Goal: Task Accomplishment & Management: Use online tool/utility

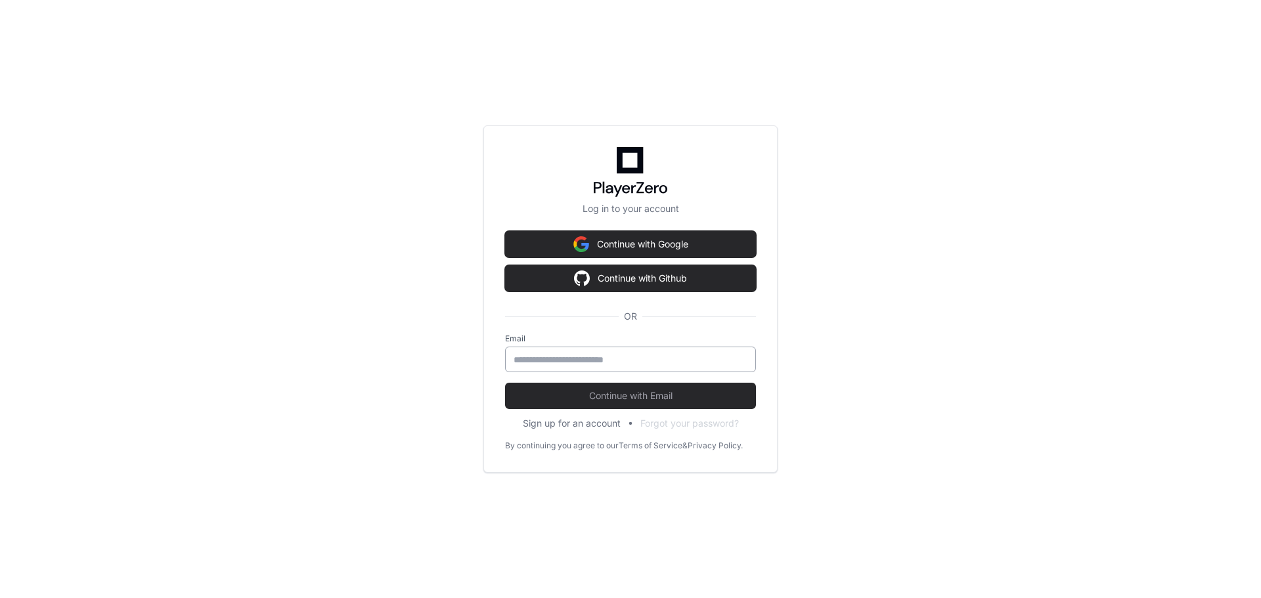
drag, startPoint x: 522, startPoint y: 352, endPoint x: 530, endPoint y: 355, distance: 8.3
click at [527, 354] on div at bounding box center [630, 360] width 251 height 26
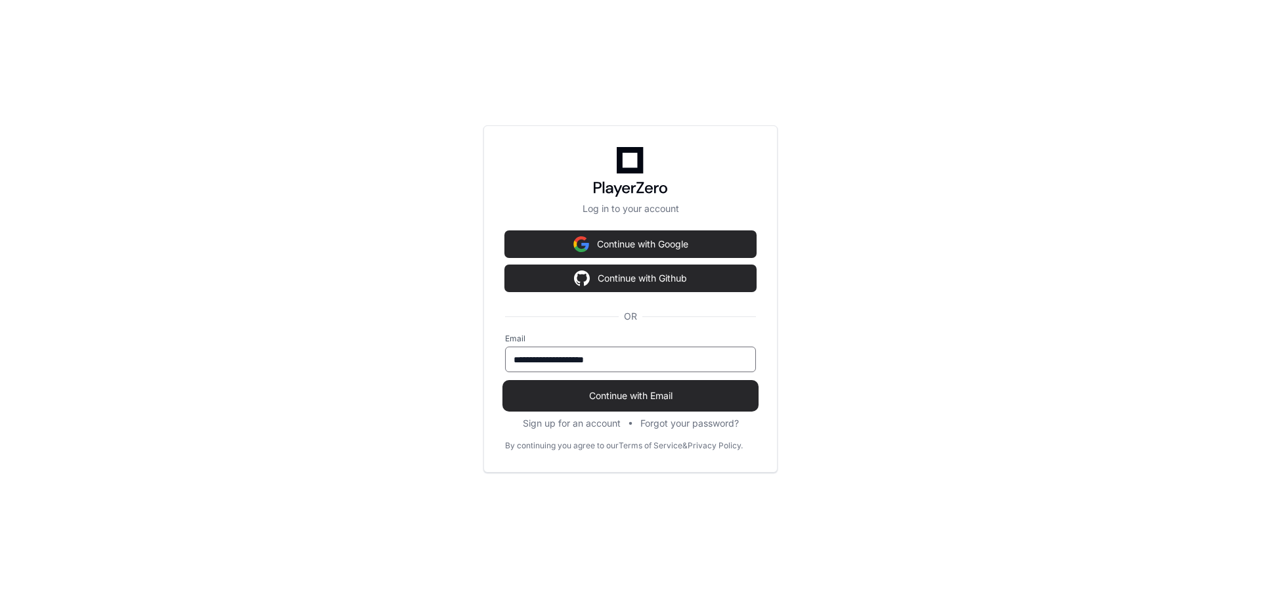
type input "**********"
click at [611, 394] on span "Continue with Email" at bounding box center [630, 395] width 251 height 13
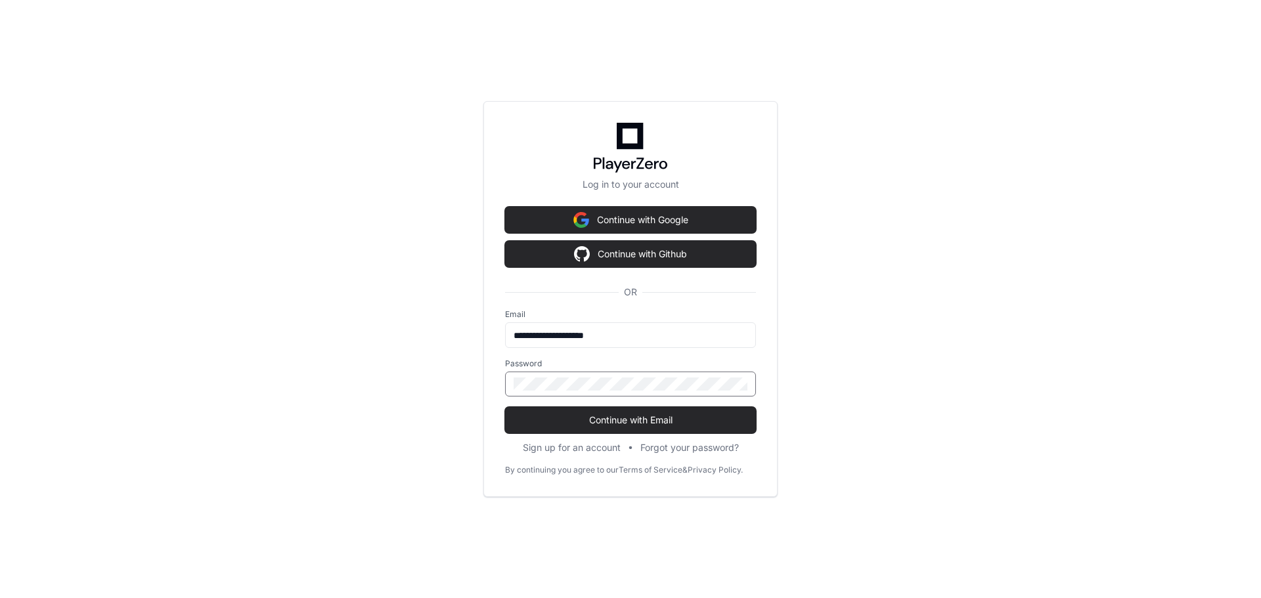
click at [505, 407] on button "Continue with Email" at bounding box center [630, 420] width 251 height 26
click at [619, 422] on span "Continue with Email" at bounding box center [630, 420] width 251 height 13
click at [445, 390] on div "**********" at bounding box center [630, 299] width 1261 height 598
click at [505, 407] on button "Continue with Email" at bounding box center [630, 420] width 251 height 26
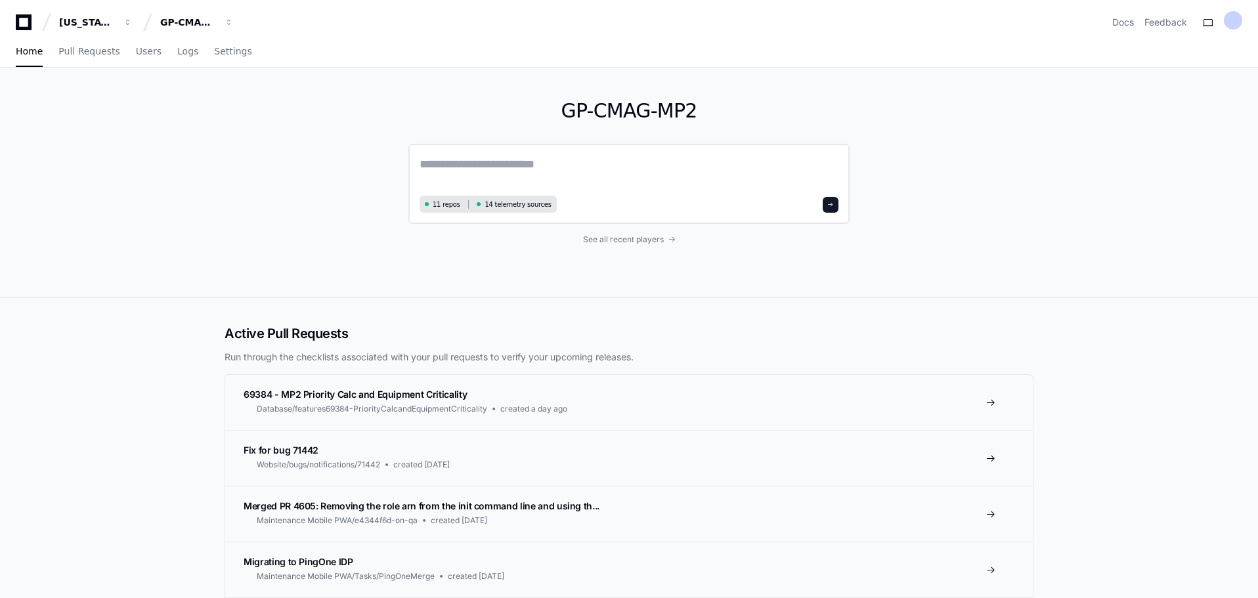
click at [436, 167] on textarea at bounding box center [629, 173] width 419 height 37
type textarea "**********"
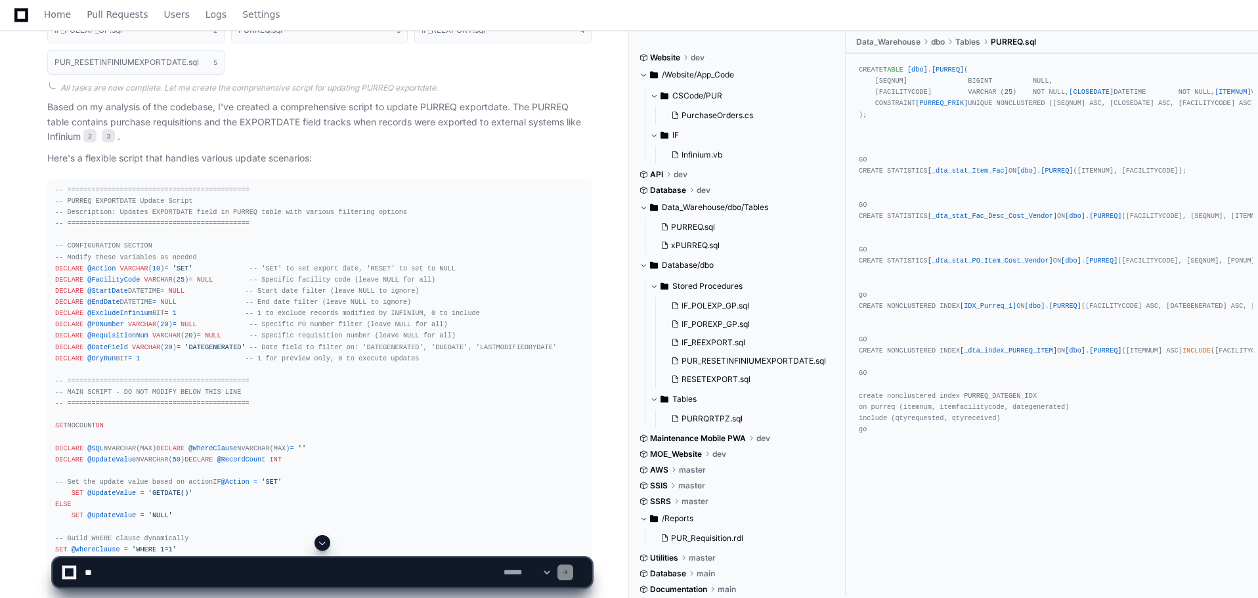
scroll to position [475, 0]
click at [324, 545] on span at bounding box center [322, 543] width 11 height 11
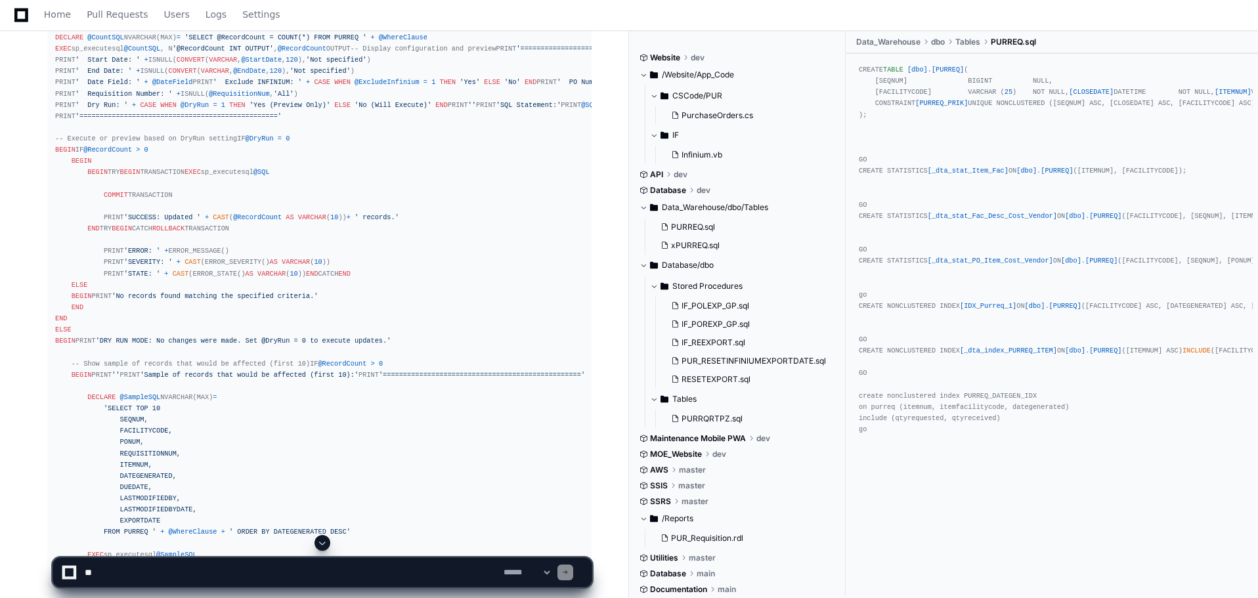
scroll to position [1576, 0]
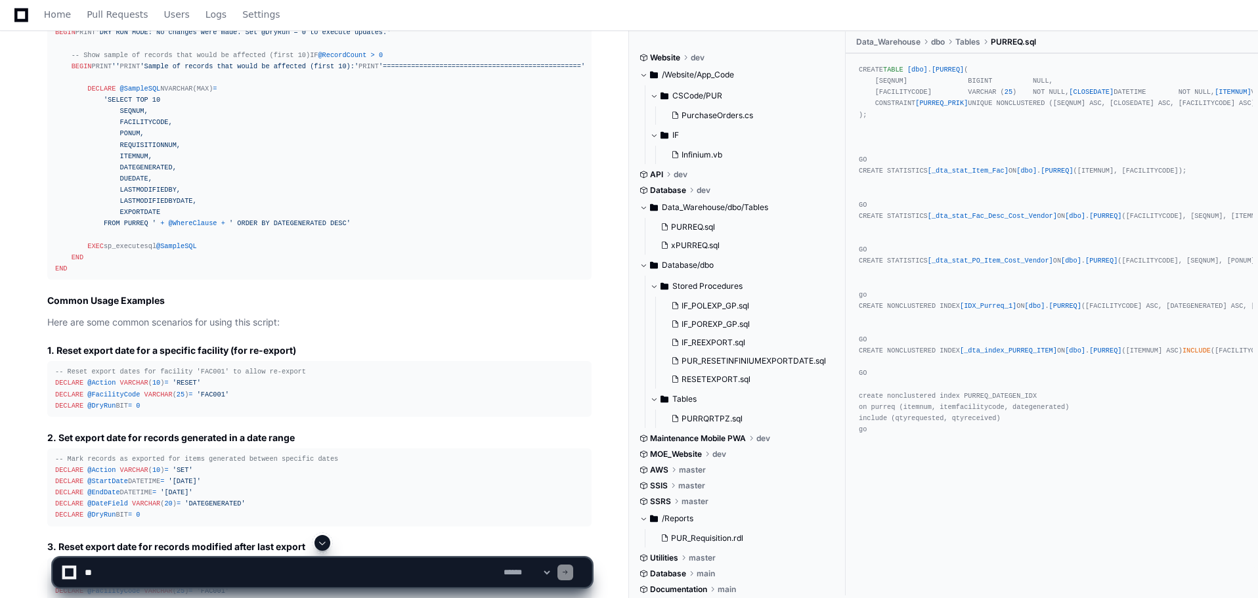
drag, startPoint x: 138, startPoint y: 573, endPoint x: 370, endPoint y: 490, distance: 246.9
click at [138, 574] on textarea at bounding box center [291, 572] width 419 height 29
type textarea "**********"
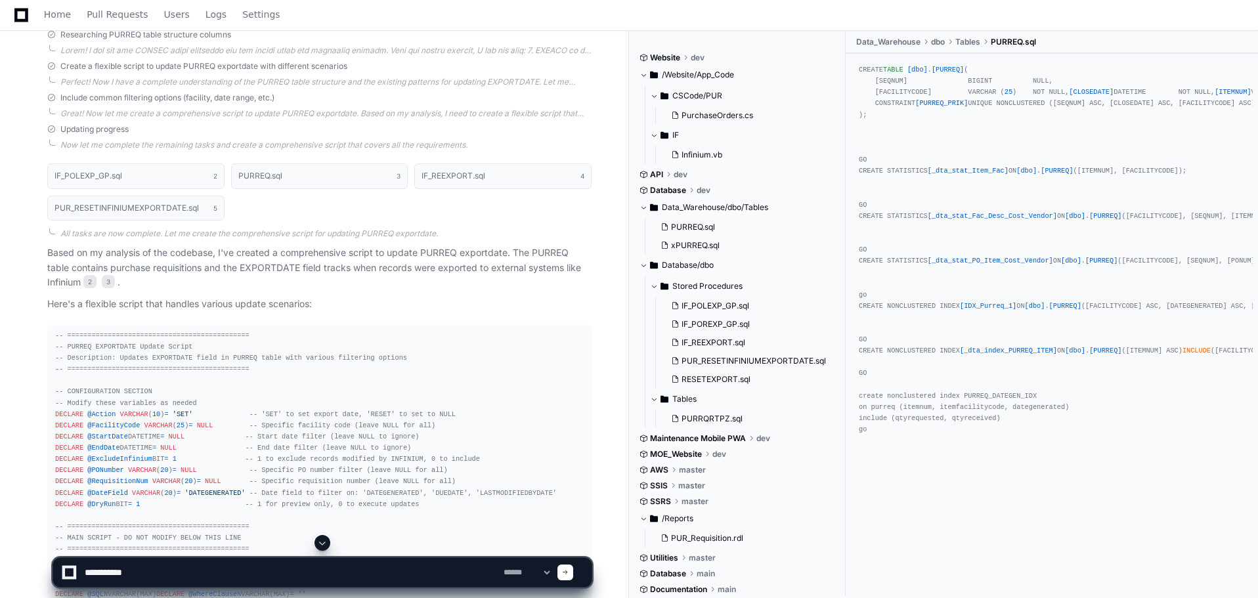
scroll to position [0, 0]
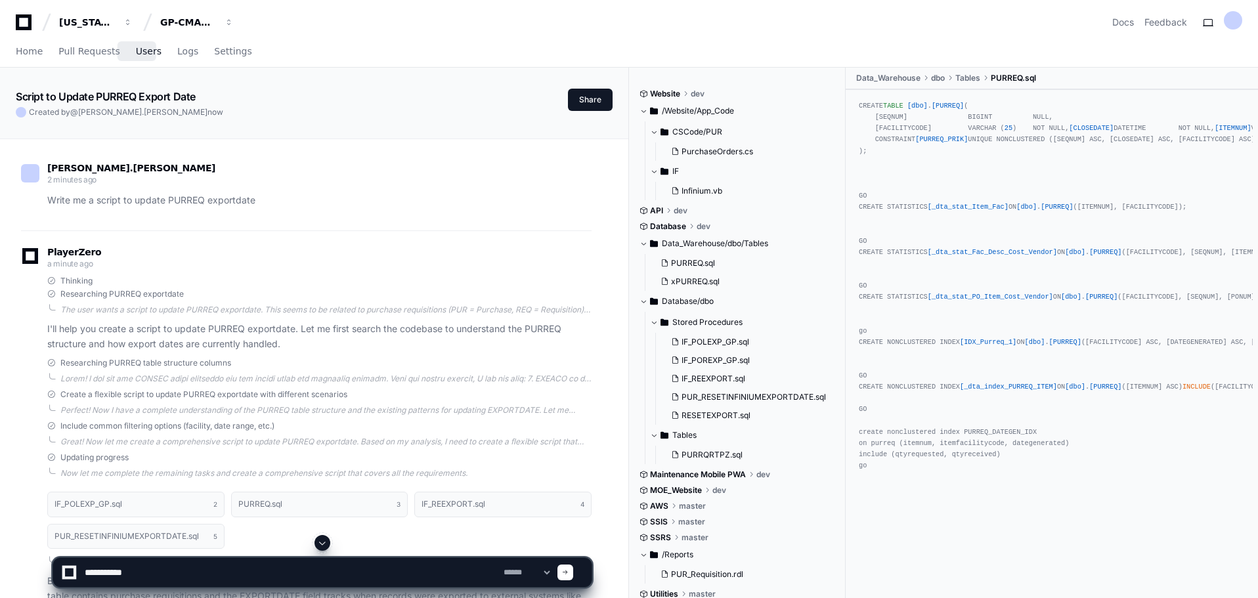
click at [138, 55] on span "Users" at bounding box center [149, 51] width 26 height 8
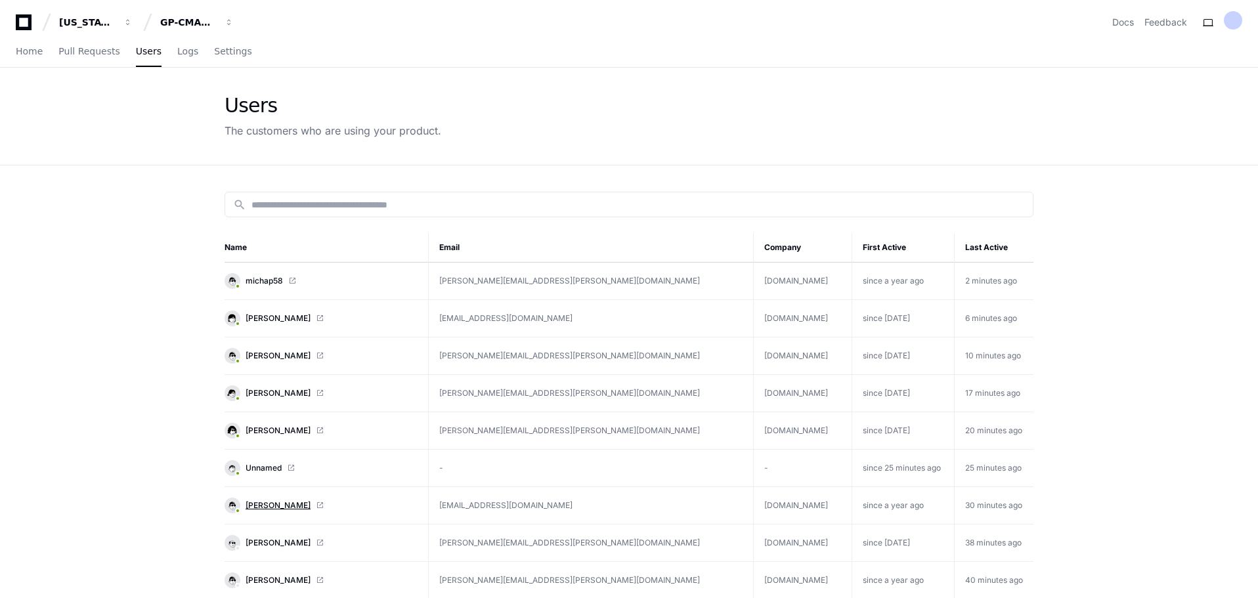
click at [269, 506] on span "Brian Miller" at bounding box center [278, 505] width 65 height 11
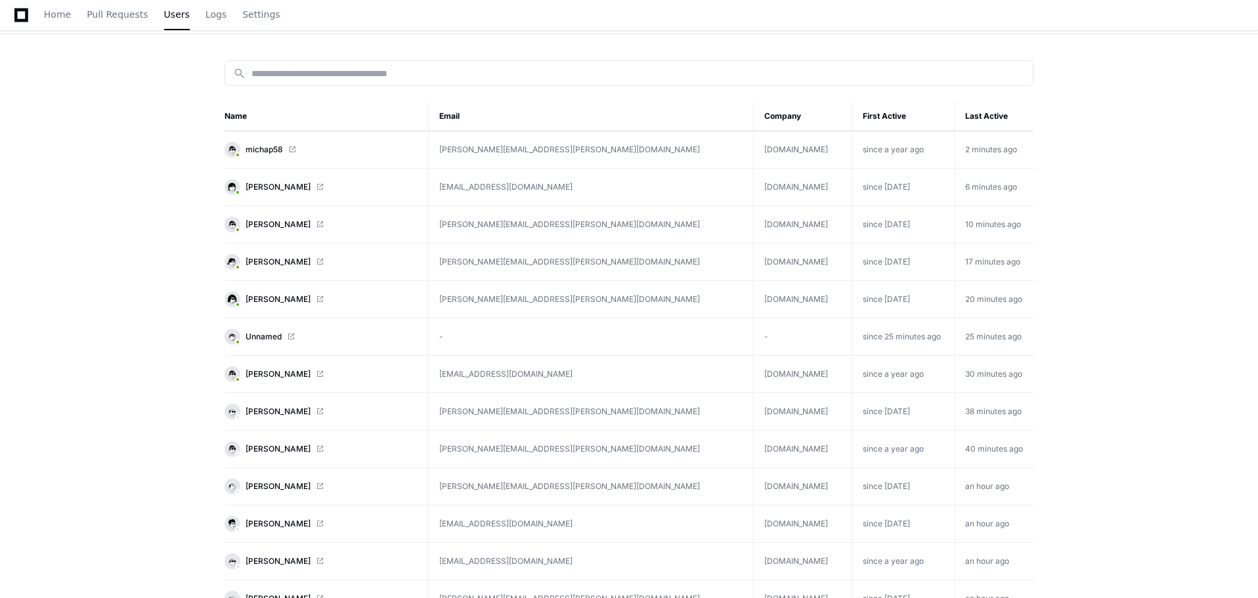
scroll to position [197, 0]
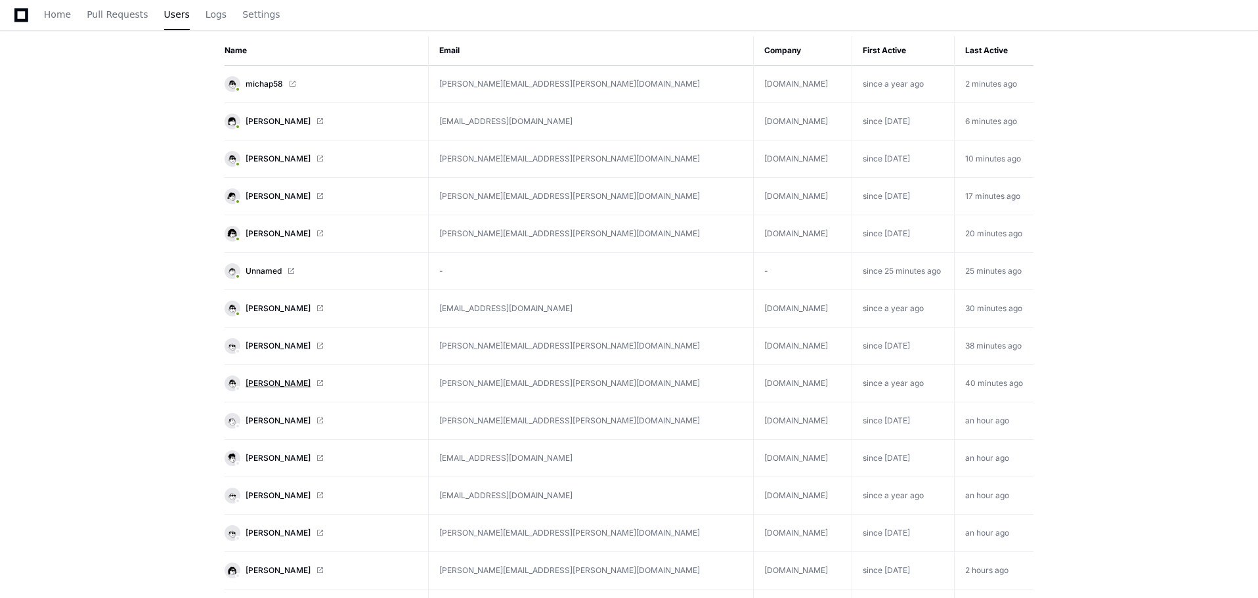
click at [298, 380] on span "[PERSON_NAME]" at bounding box center [278, 383] width 65 height 11
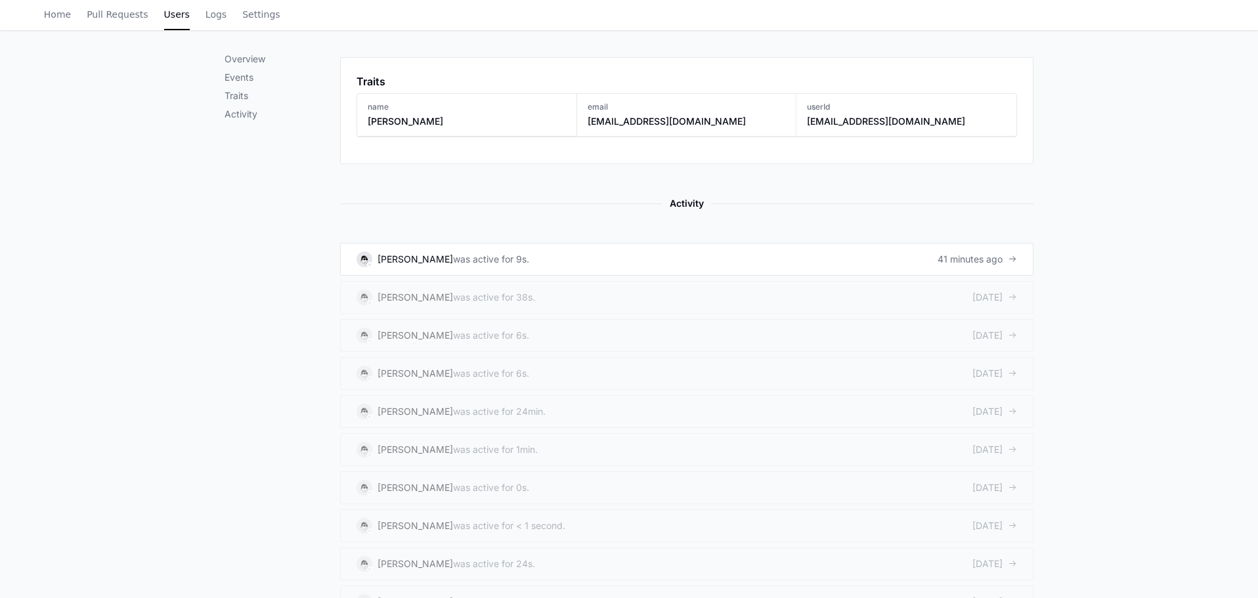
scroll to position [591, 0]
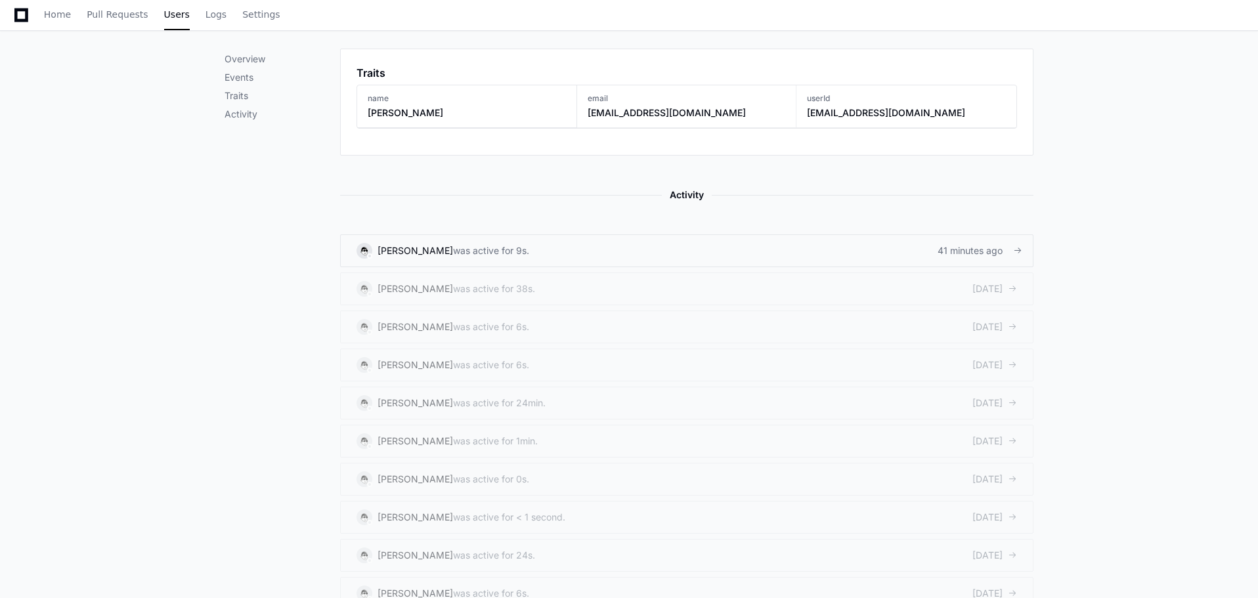
click at [410, 253] on div "[PERSON_NAME]" at bounding box center [416, 250] width 76 height 13
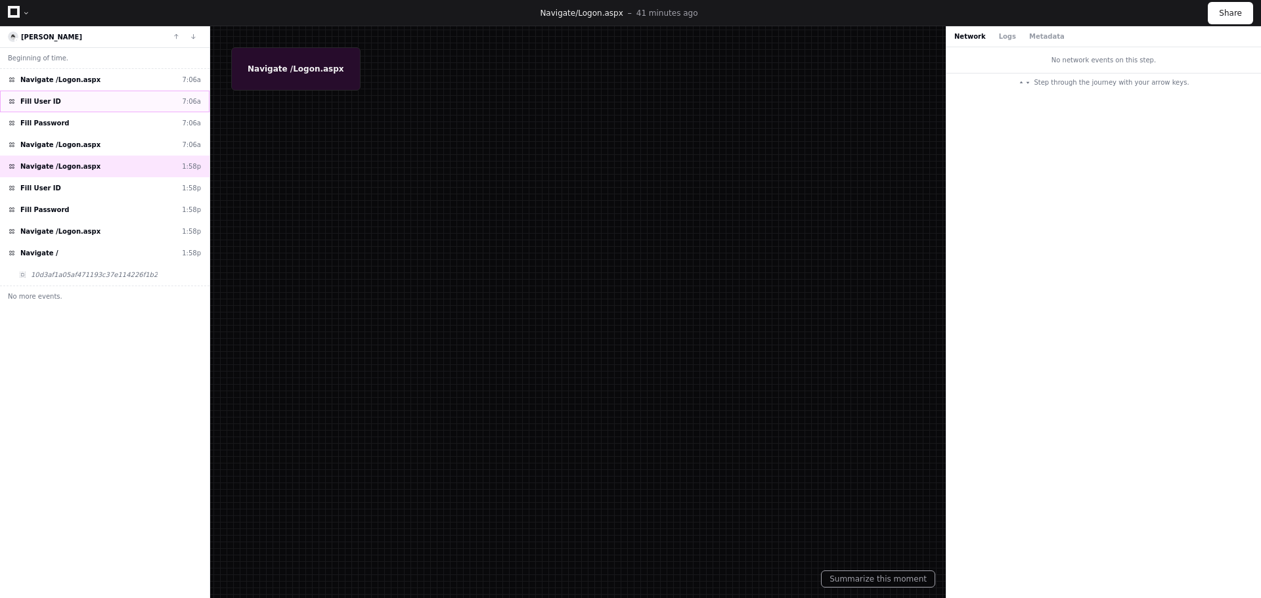
click at [41, 104] on span "Fill User ID" at bounding box center [40, 102] width 41 height 10
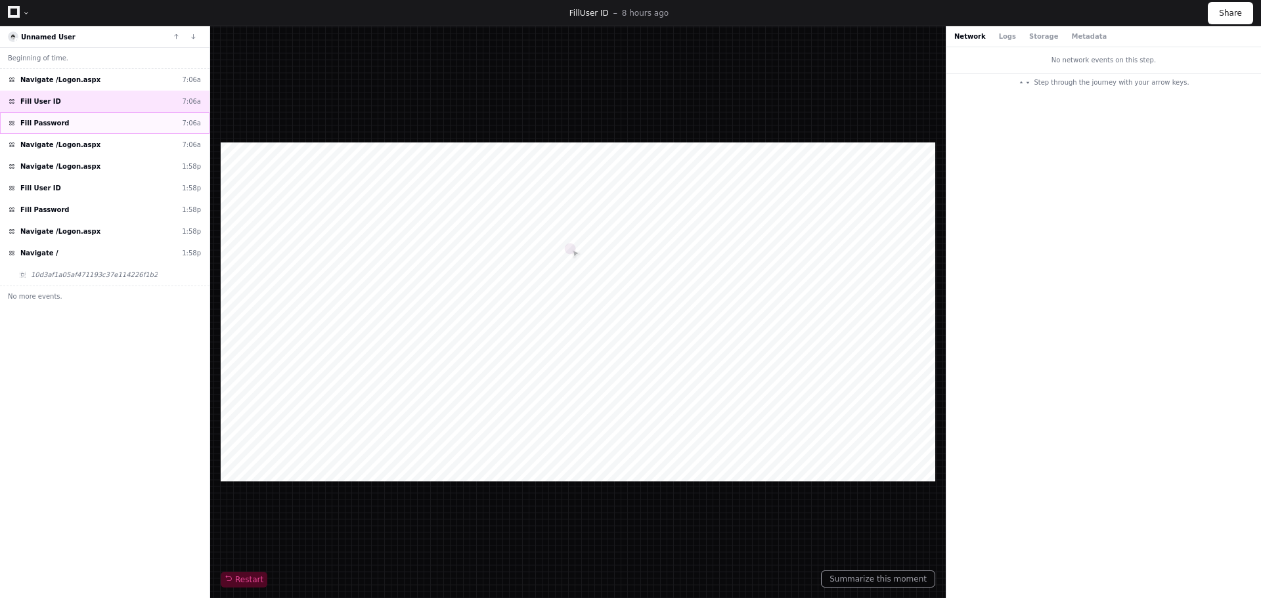
click at [43, 123] on span "Fill Password" at bounding box center [44, 123] width 49 height 10
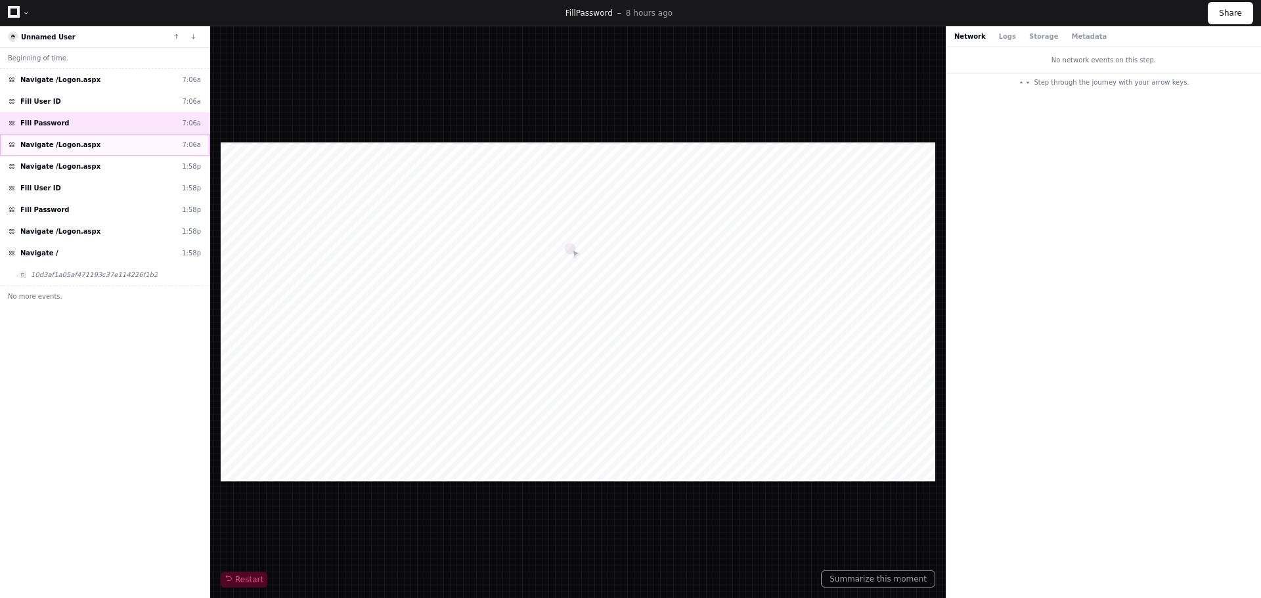
click at [43, 146] on span "Navigate /Logon.aspx" at bounding box center [60, 145] width 80 height 10
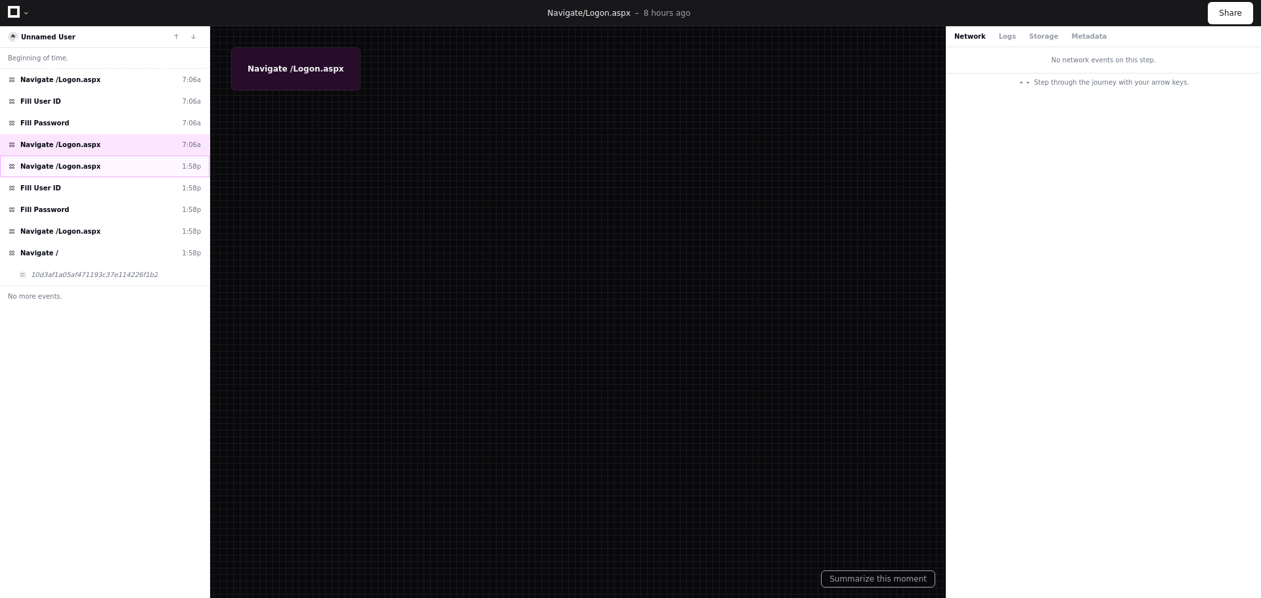
click at [41, 165] on span "Navigate /Logon.aspx" at bounding box center [60, 167] width 80 height 10
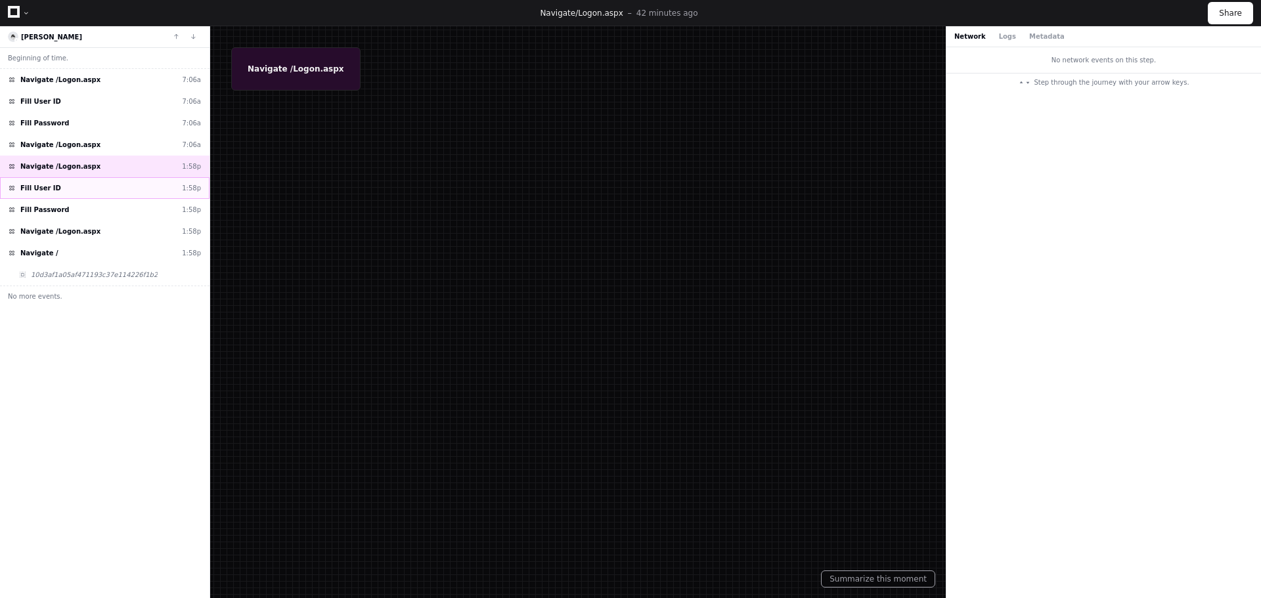
click at [38, 190] on span "Fill User ID" at bounding box center [40, 188] width 41 height 10
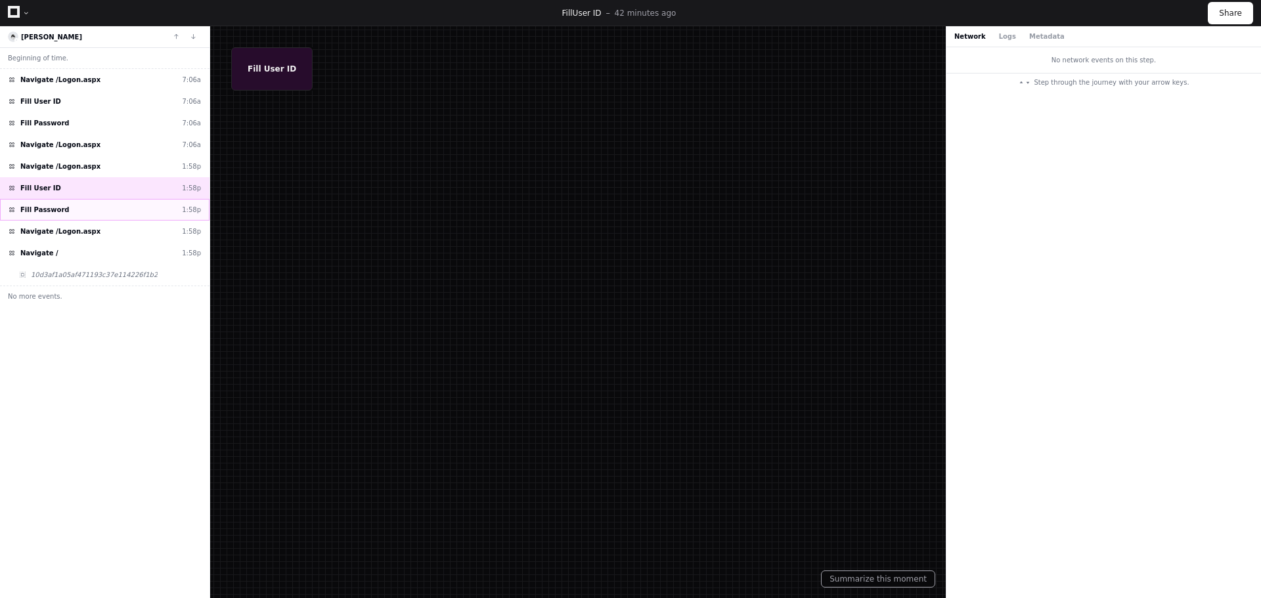
click at [45, 210] on span "Fill Password" at bounding box center [44, 210] width 49 height 10
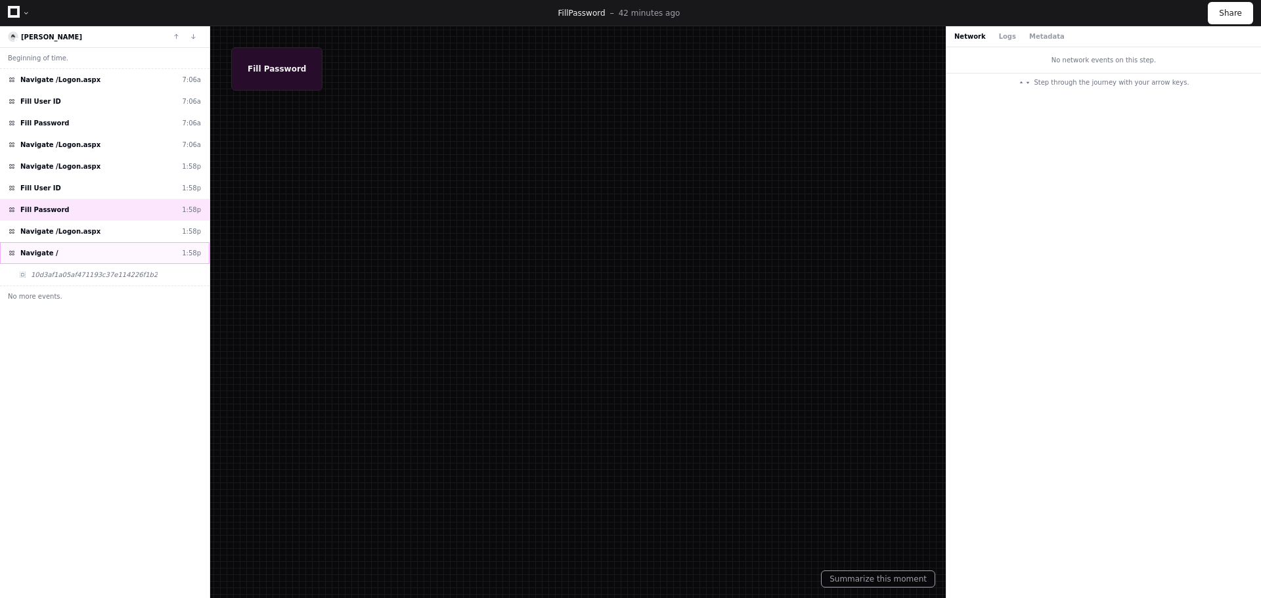
click at [40, 244] on div "Navigate / 1:58p" at bounding box center [104, 253] width 209 height 22
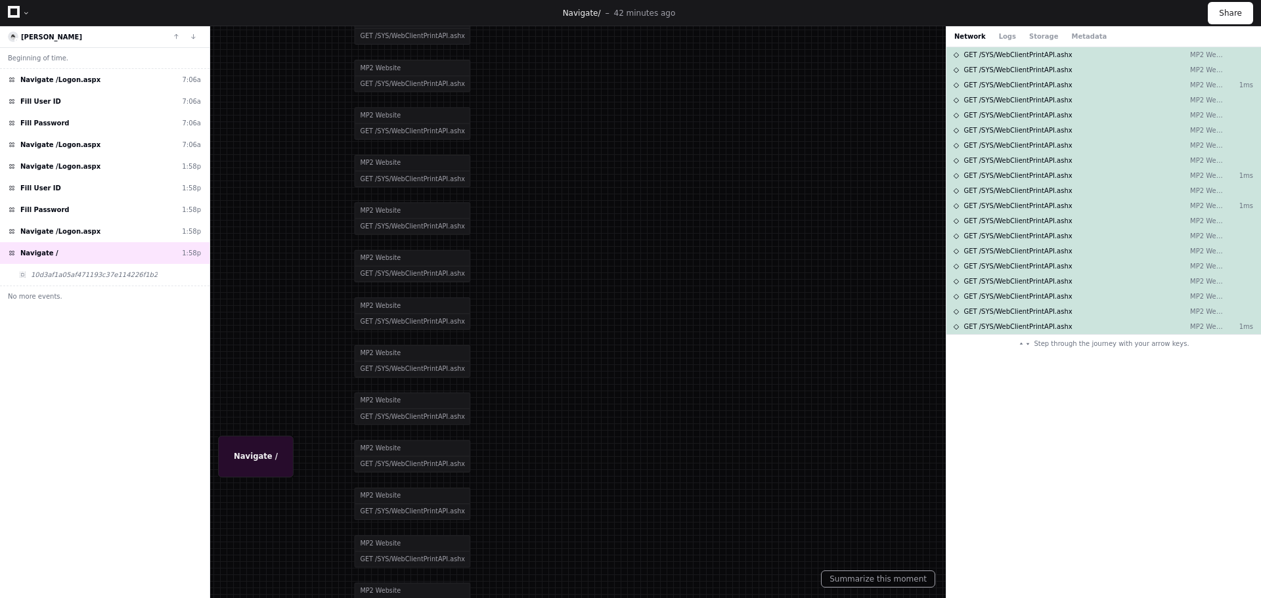
click at [376, 261] on div at bounding box center [603, 248] width 1217 height 578
click at [45, 278] on span "10d3af1a05af471193c37e114226f1b2" at bounding box center [94, 275] width 127 height 10
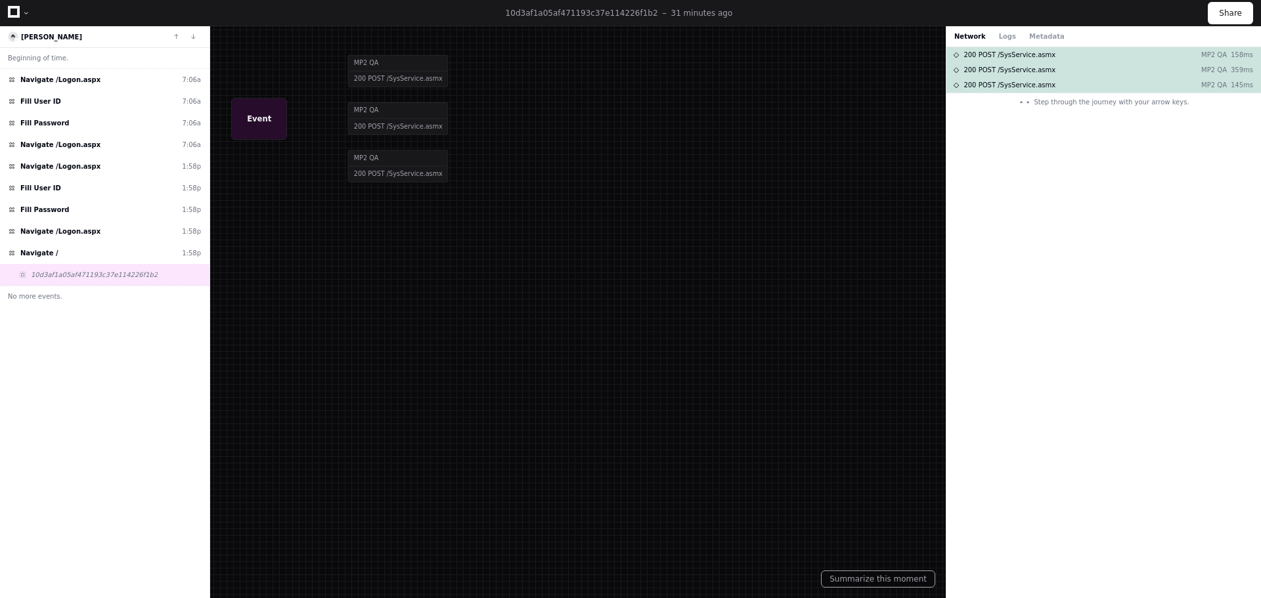
click at [259, 119] on div at bounding box center [616, 290] width 1217 height 578
click at [391, 168] on div at bounding box center [616, 290] width 1217 height 578
click at [35, 297] on span "No more events." at bounding box center [35, 297] width 54 height 10
click at [174, 35] on button at bounding box center [175, 36] width 17 height 17
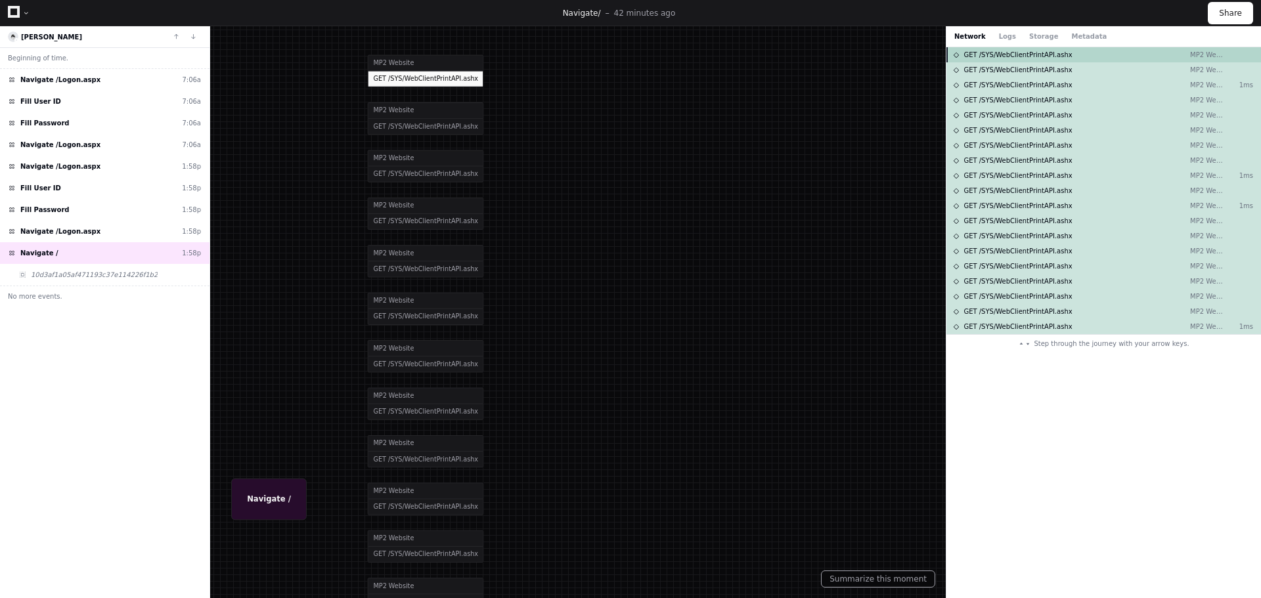
click at [1037, 57] on span "GET /SYS/WebClientPrintAPI.ashx" at bounding box center [1017, 55] width 108 height 10
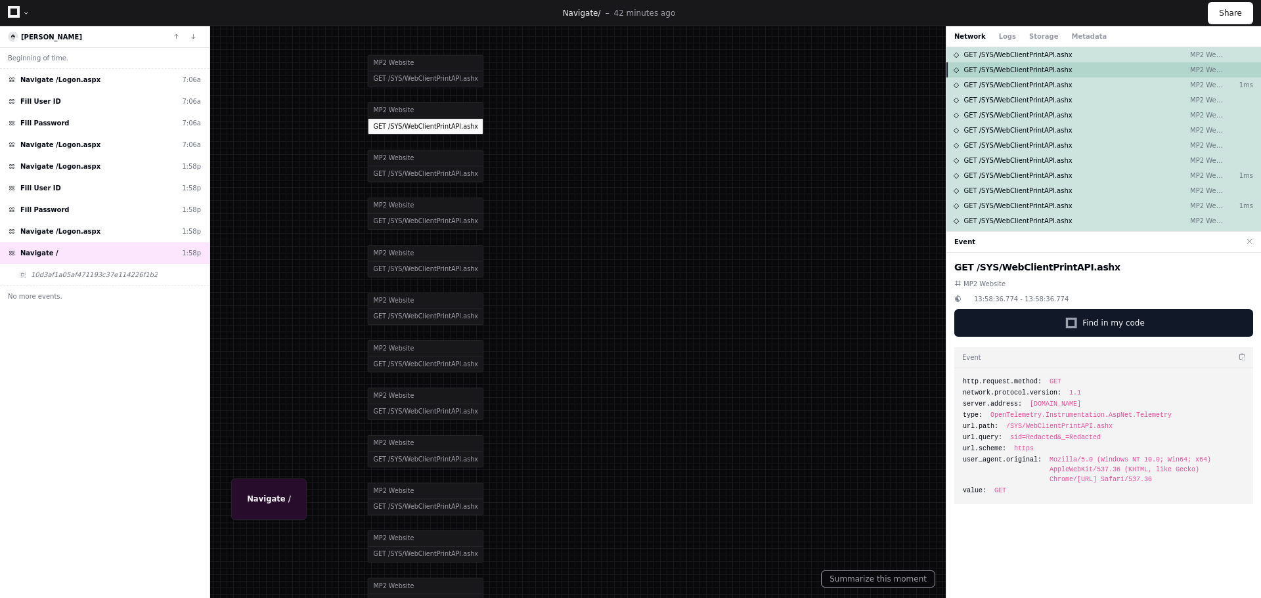
click at [981, 63] on div "GET /SYS/WebClientPrintAPI.ashx MP2 Website" at bounding box center [1103, 69] width 315 height 15
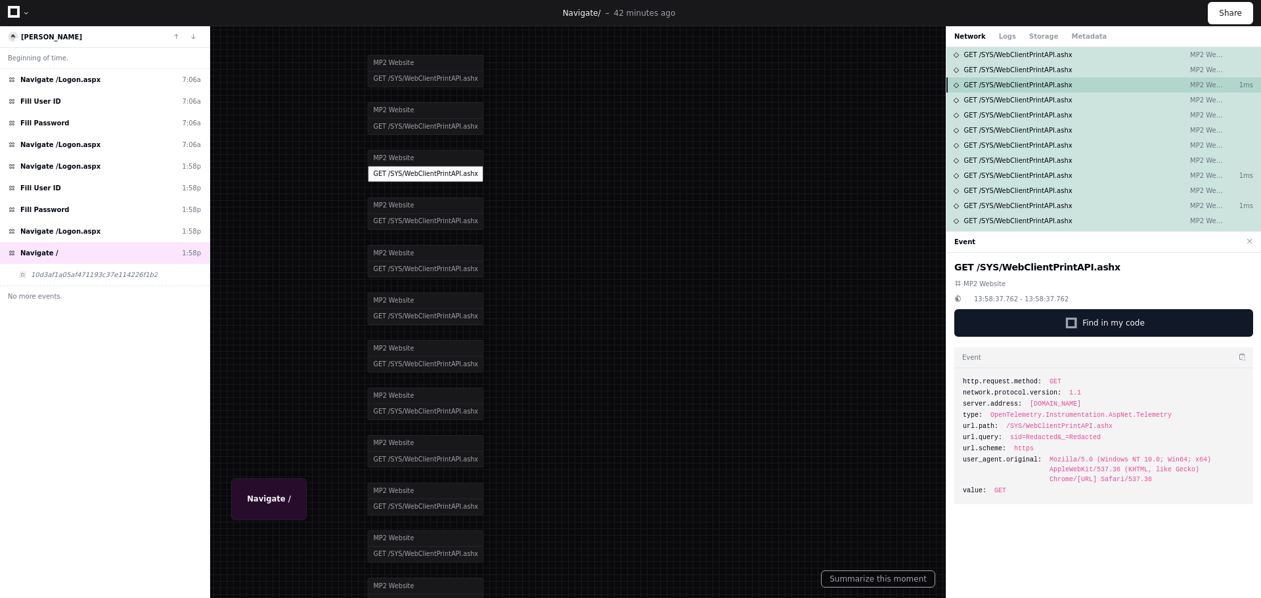
click at [986, 83] on span "GET /SYS/WebClientPrintAPI.ashx" at bounding box center [1017, 85] width 108 height 10
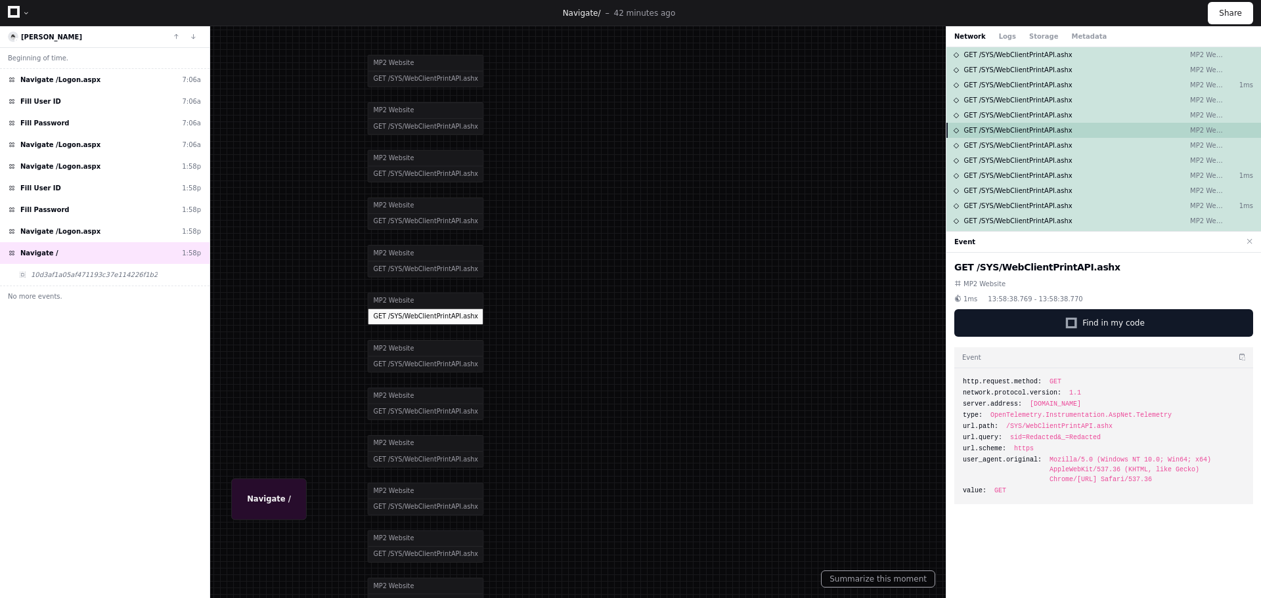
click at [990, 123] on div "GET /SYS/WebClientPrintAPI.ashx MP2 Website" at bounding box center [1103, 130] width 315 height 15
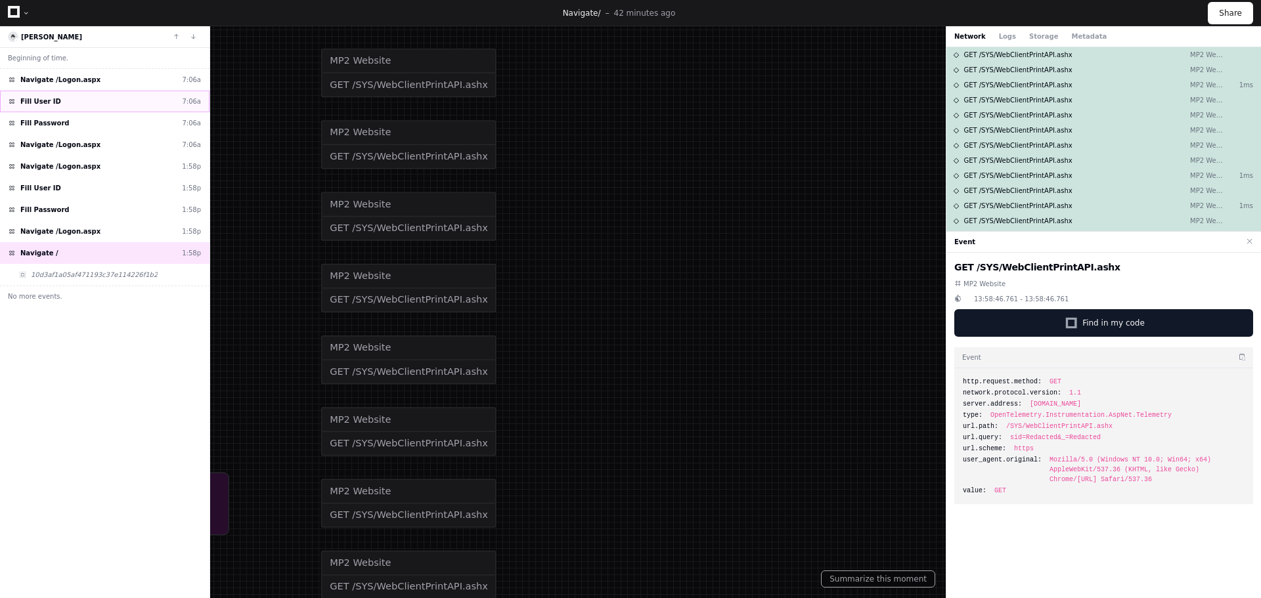
click at [38, 101] on span "Fill User ID" at bounding box center [40, 102] width 41 height 10
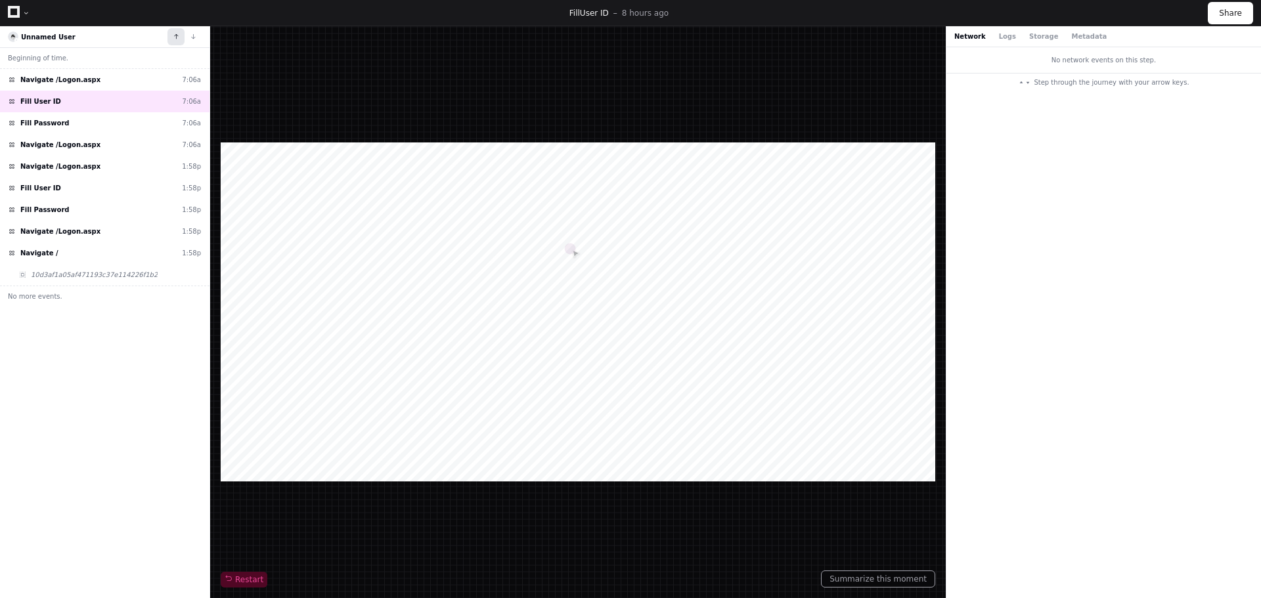
click at [176, 34] on button at bounding box center [175, 36] width 17 height 17
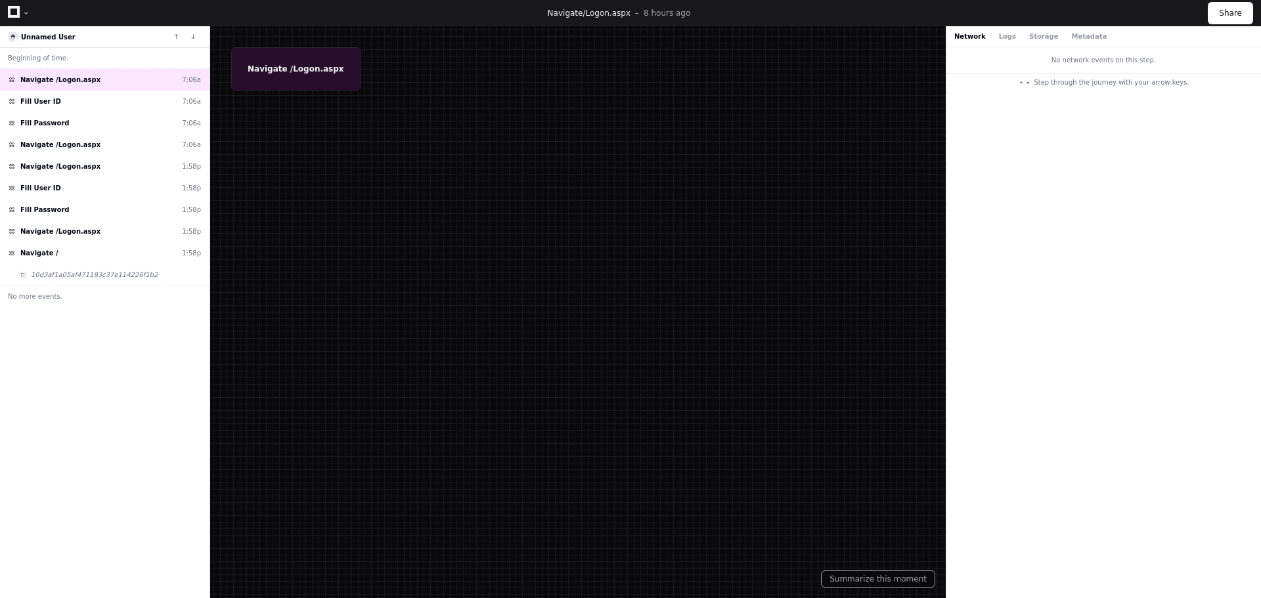
click at [28, 14] on div at bounding box center [26, 13] width 8 height 8
click at [25, 13] on div at bounding box center [26, 13] width 8 height 8
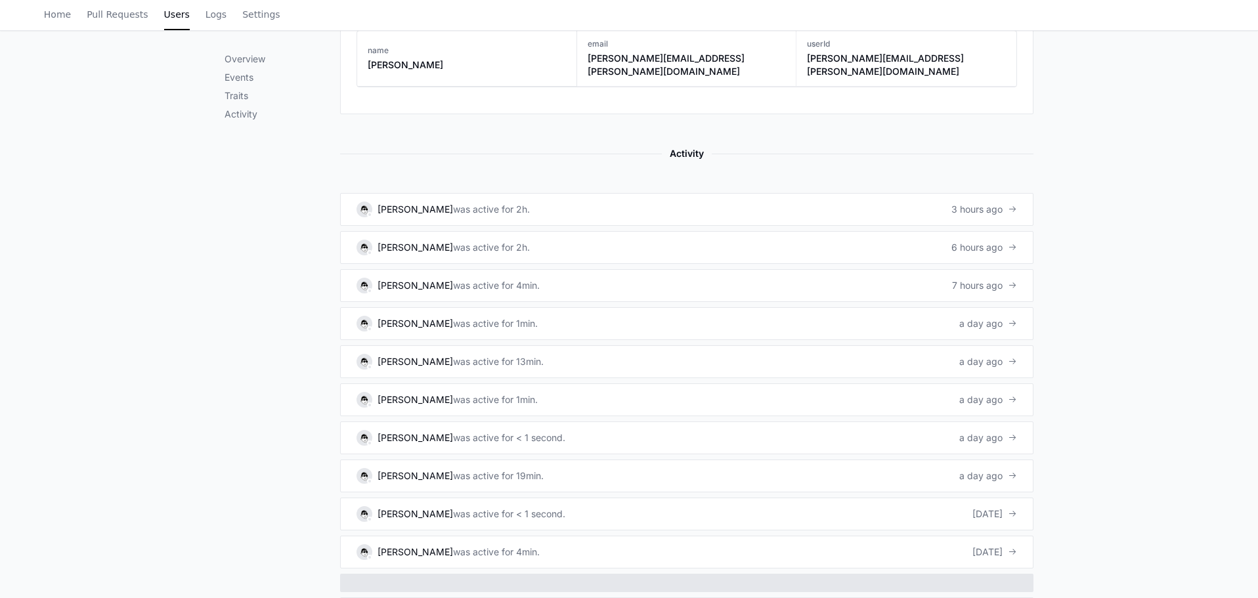
scroll to position [788, 0]
